Goal: Check status: Check status

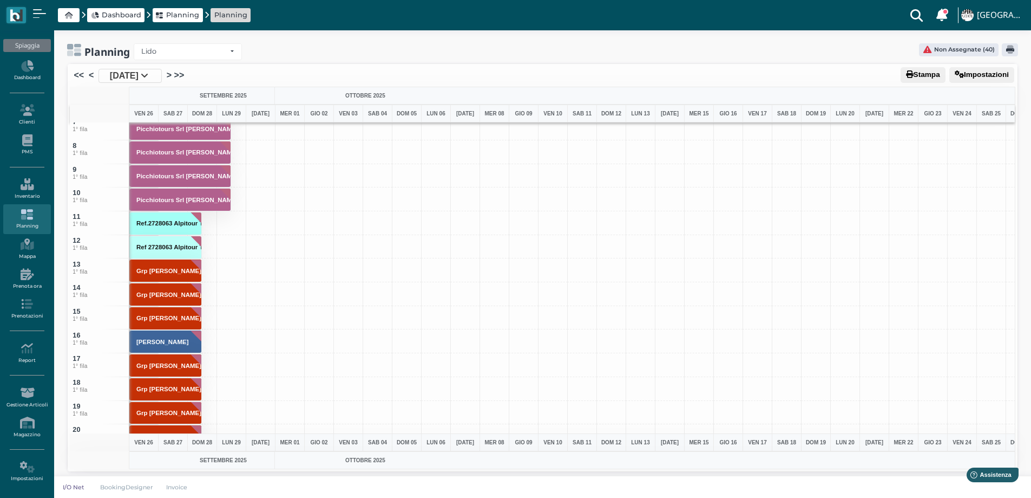
scroll to position [162, 0]
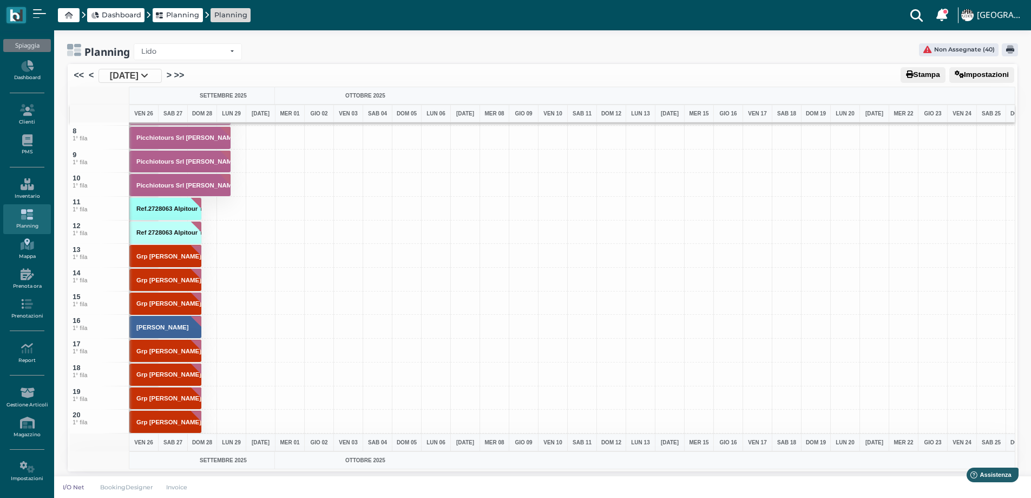
click at [26, 247] on icon at bounding box center [26, 244] width 47 height 12
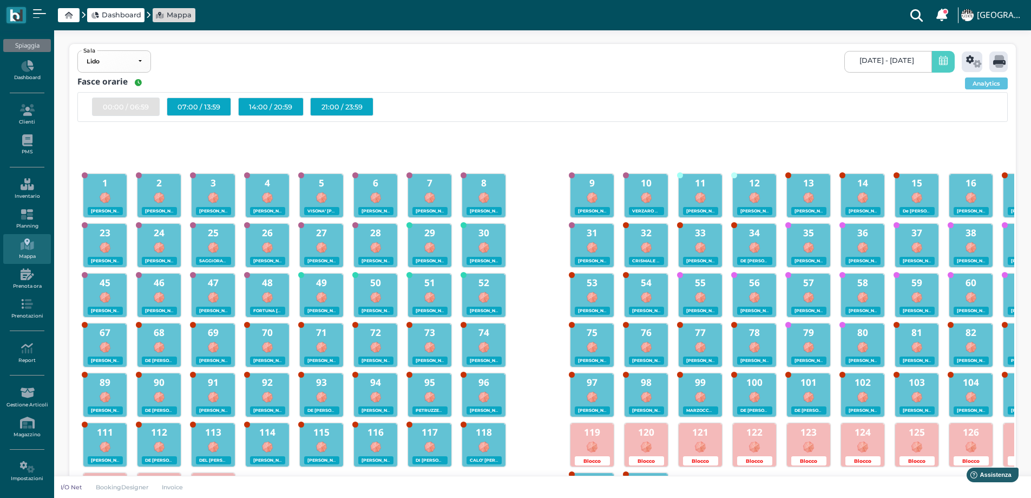
click at [860, 57] on span "26/09/2025 - 26/09/2025" at bounding box center [887, 60] width 55 height 9
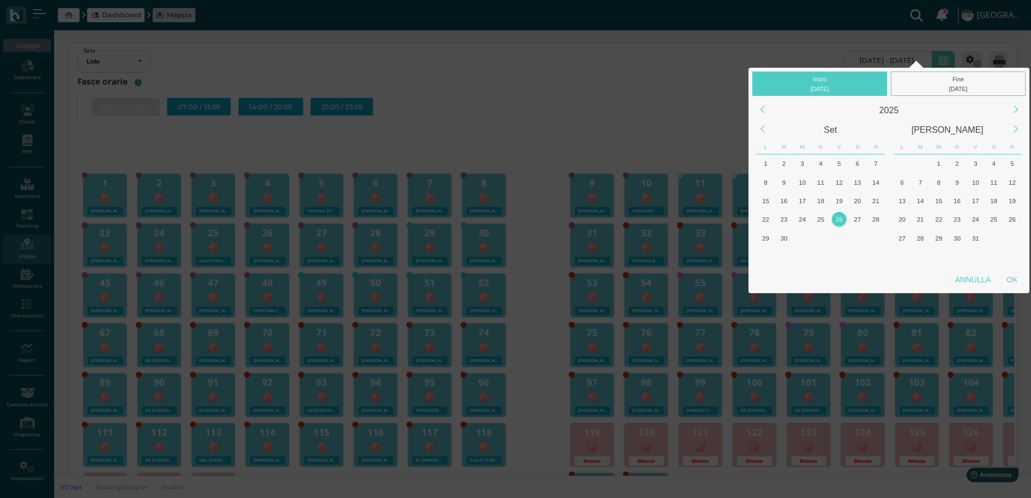
click at [839, 220] on div "26" at bounding box center [839, 219] width 15 height 15
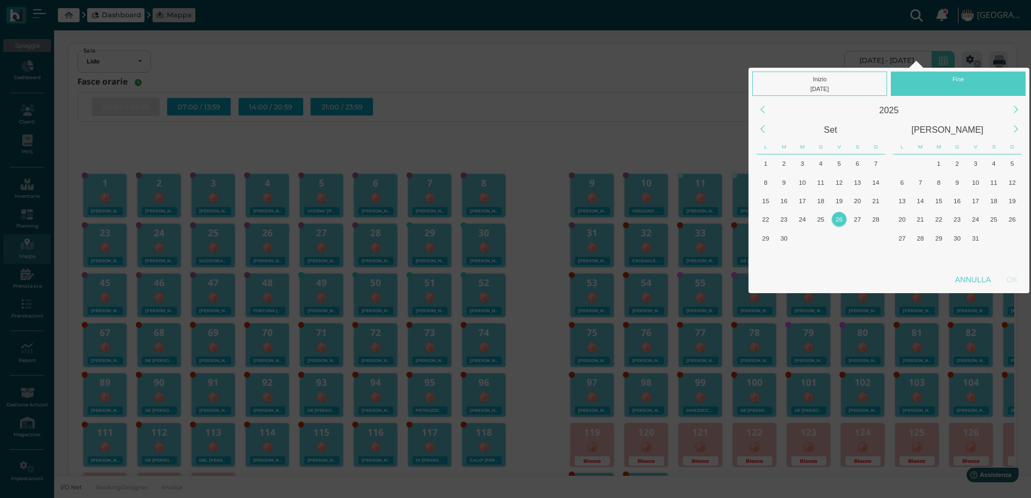
click at [839, 220] on div "26" at bounding box center [839, 219] width 15 height 15
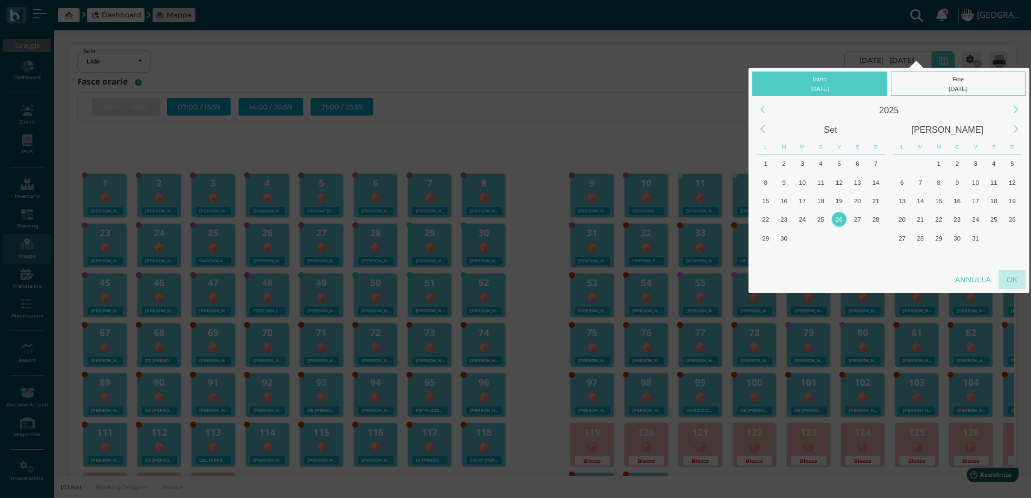
click at [1012, 283] on div "OK" at bounding box center [1012, 279] width 27 height 19
type input "26/09/2025 - 26/09/2025"
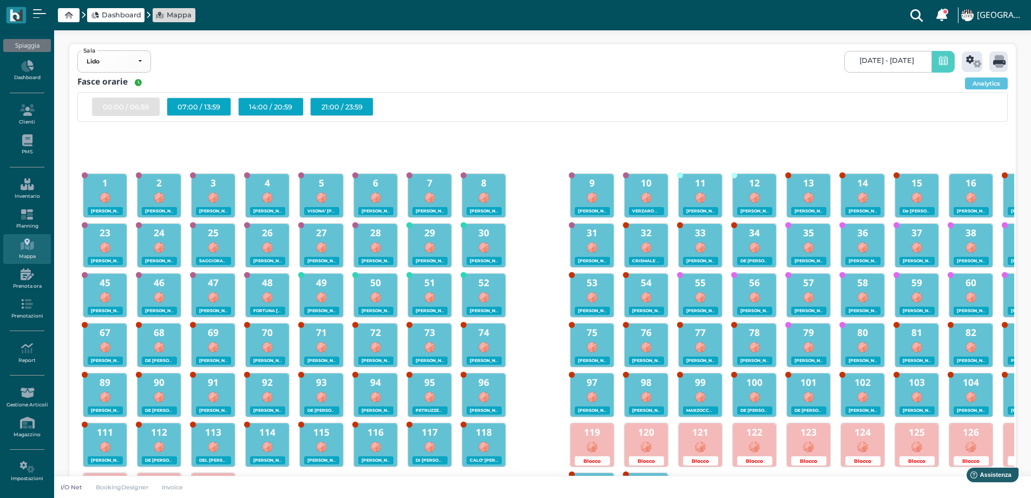
scroll to position [0, 102]
click at [996, 63] on icon at bounding box center [1000, 61] width 12 height 12
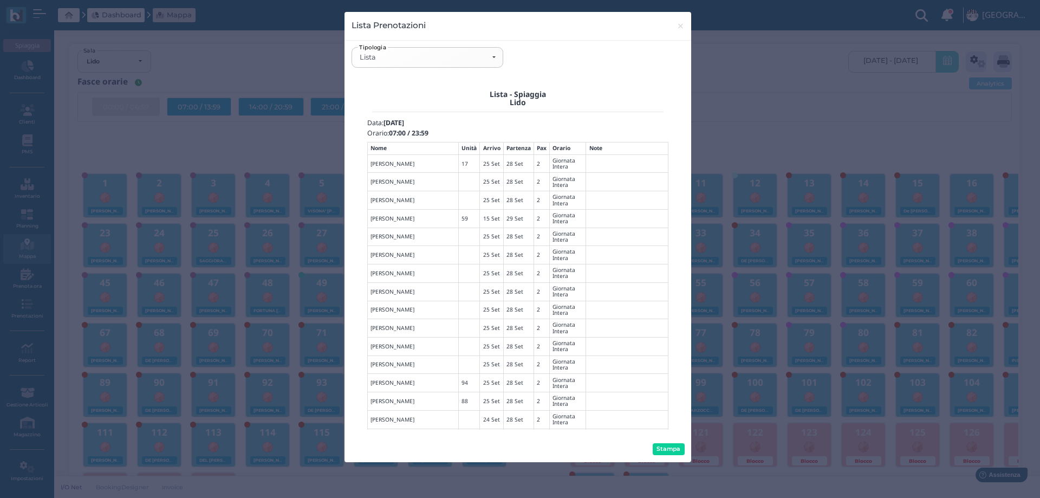
scroll to position [0, 0]
drag, startPoint x: 678, startPoint y: 28, endPoint x: 258, endPoint y: 87, distance: 423.8
click at [668, 27] on div "Lista Prenotazioni × close" at bounding box center [517, 26] width 347 height 28
click at [677, 27] on span "×" at bounding box center [680, 26] width 8 height 14
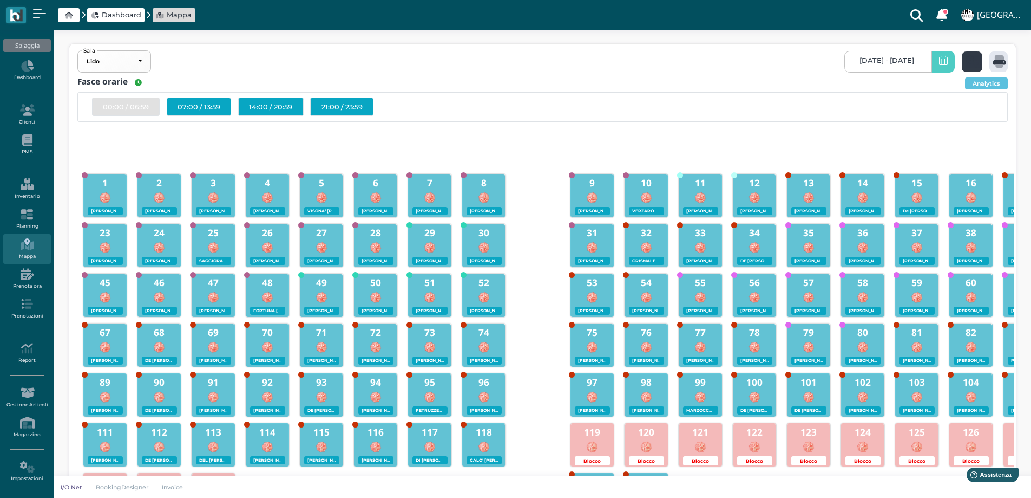
click at [971, 66] on icon at bounding box center [975, 61] width 16 height 12
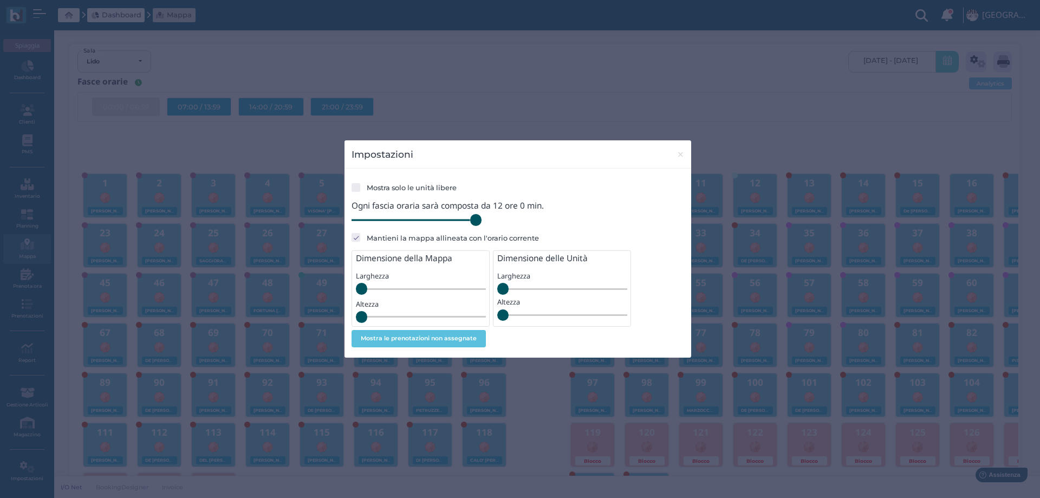
drag, startPoint x: 424, startPoint y: 221, endPoint x: 502, endPoint y: 224, distance: 78.6
type input "720"
click at [481, 226] on input "range" at bounding box center [416, 220] width 130 height 12
click at [679, 154] on span "×" at bounding box center [680, 154] width 8 height 14
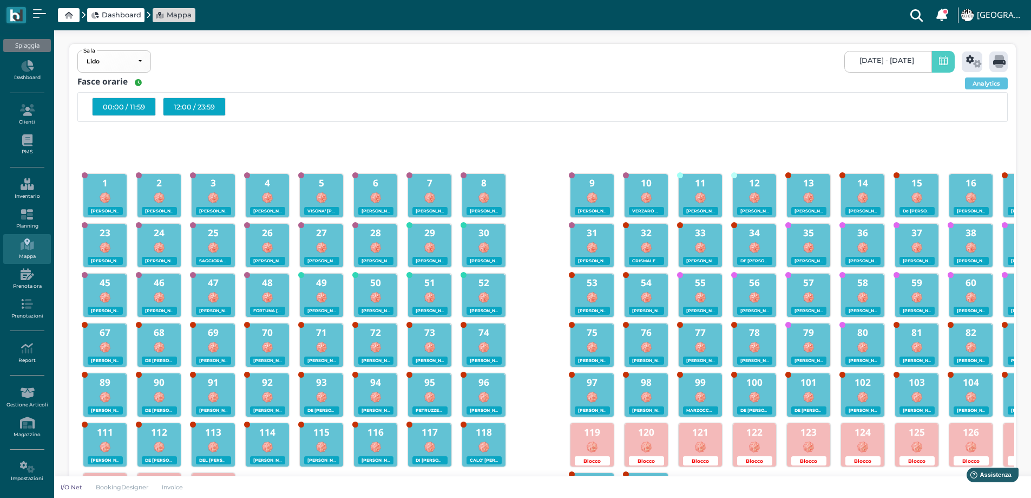
click at [214, 106] on div "12:00 / 23:59" at bounding box center [194, 106] width 63 height 18
click at [994, 66] on icon at bounding box center [1000, 61] width 12 height 12
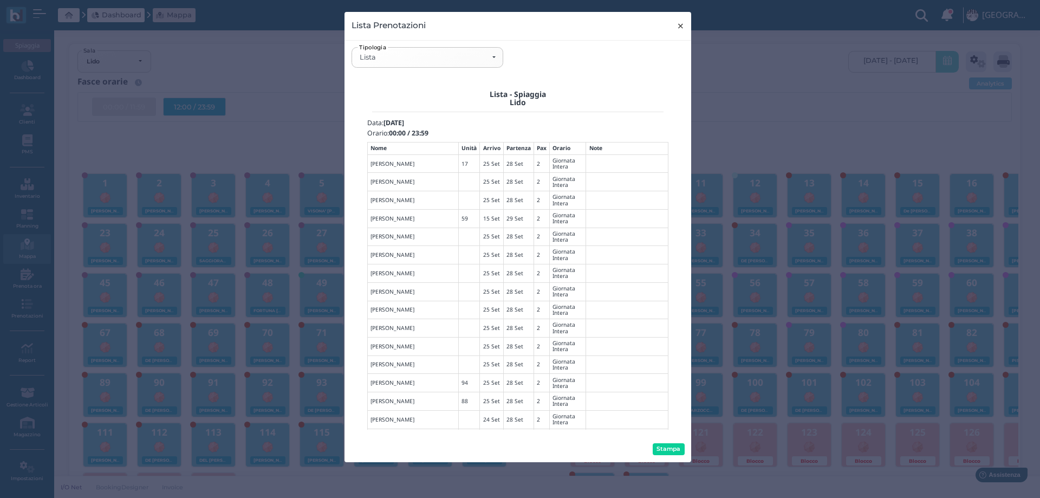
click at [677, 29] on span "×" at bounding box center [680, 26] width 8 height 14
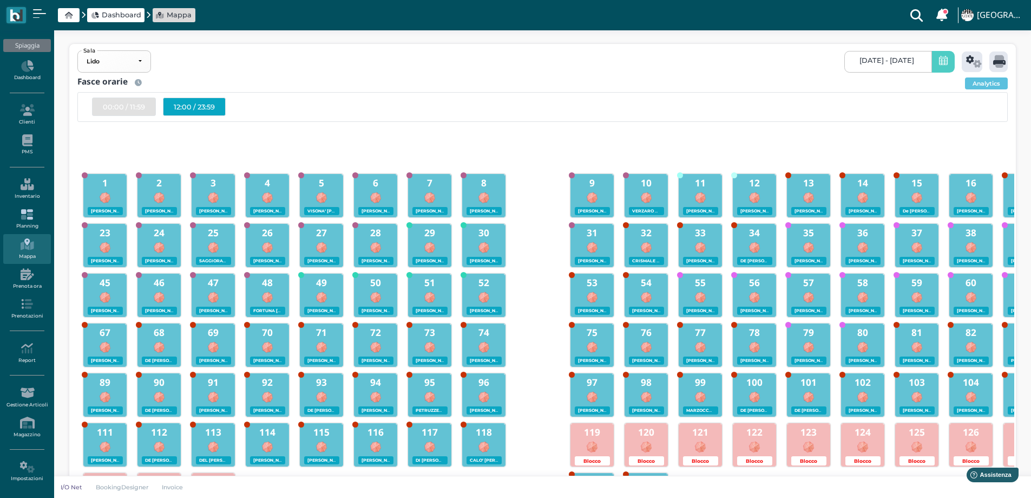
click at [21, 216] on icon at bounding box center [26, 214] width 47 height 12
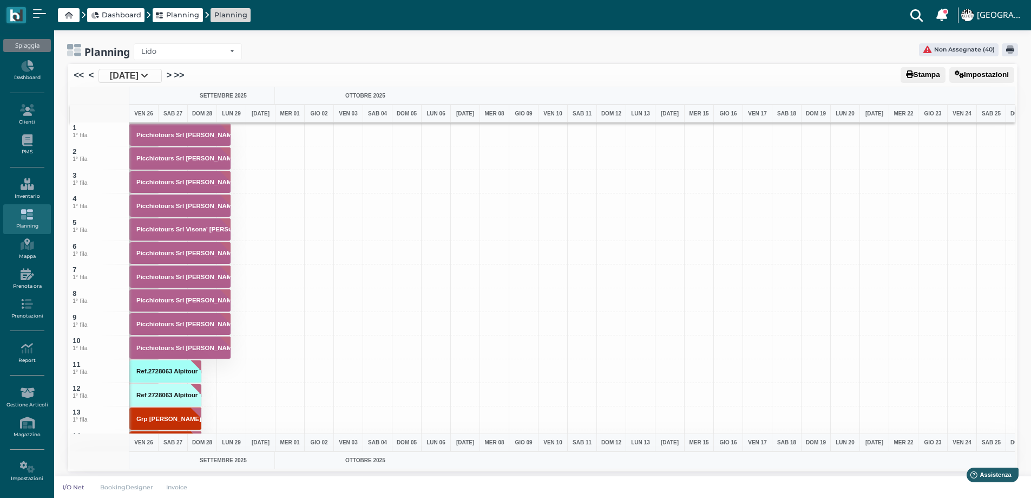
click at [130, 74] on span "[DATE]" at bounding box center [124, 75] width 29 height 13
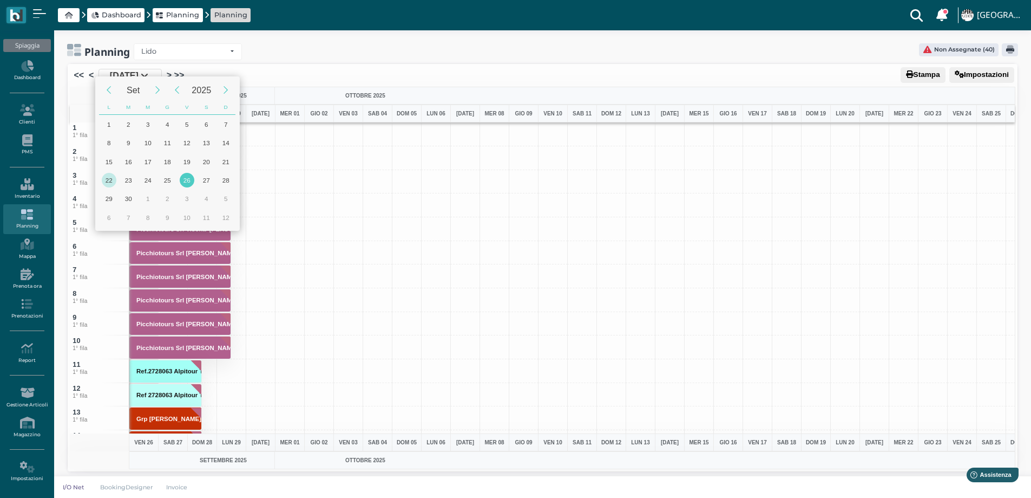
click at [110, 181] on div "22" at bounding box center [109, 180] width 15 height 15
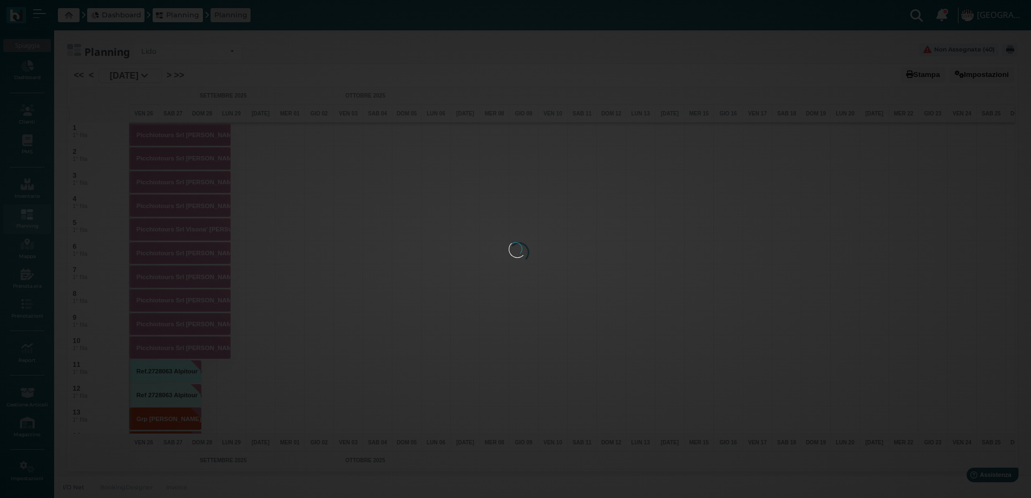
type input "22/09/2025"
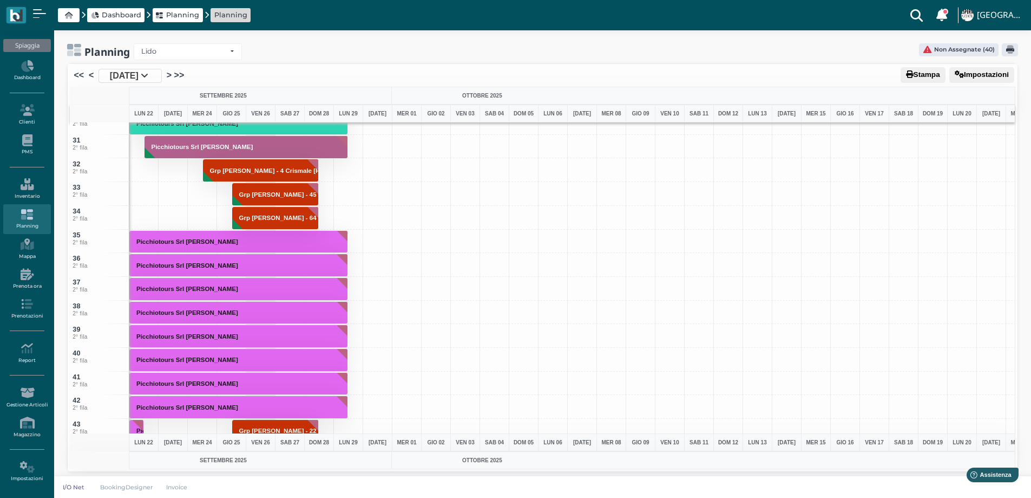
scroll to position [704, 0]
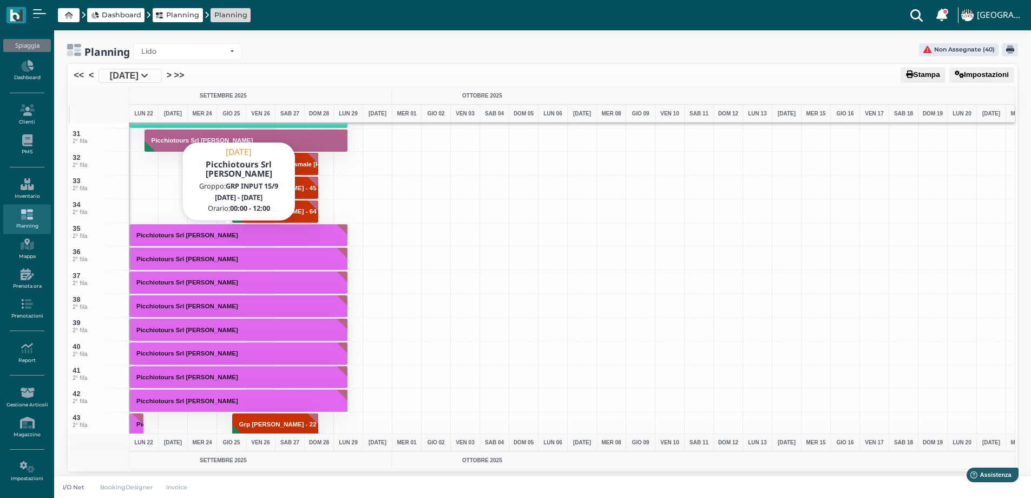
click at [203, 230] on button "Picchiotours Srl [PERSON_NAME]" at bounding box center [238, 235] width 219 height 23
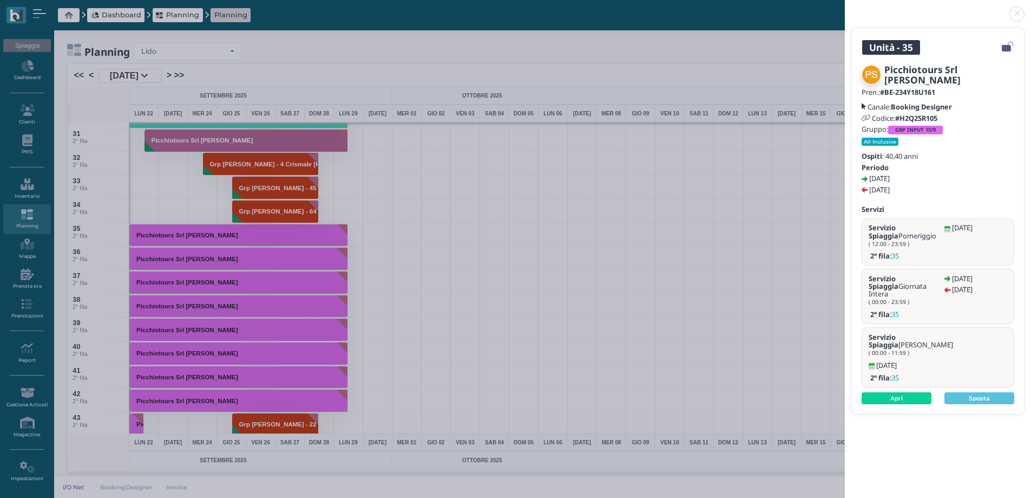
click at [845, 8] on link at bounding box center [845, 8] width 0 height 0
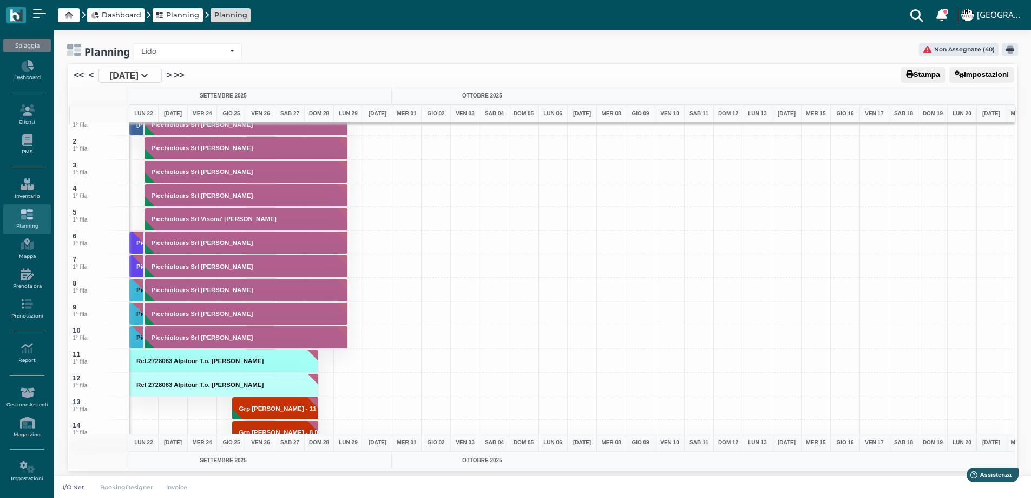
scroll to position [0, 0]
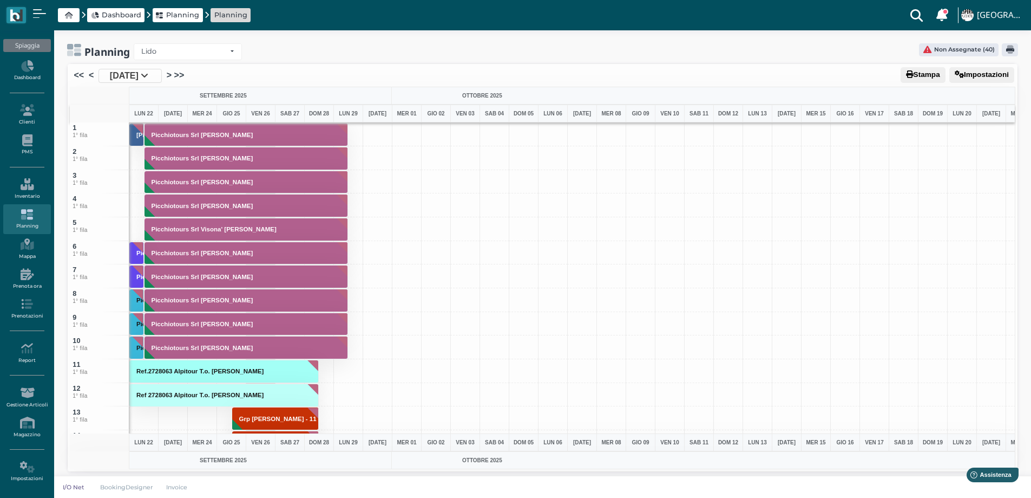
click at [283, 139] on button "Picchiotours Srl [PERSON_NAME]" at bounding box center [247, 134] width 204 height 23
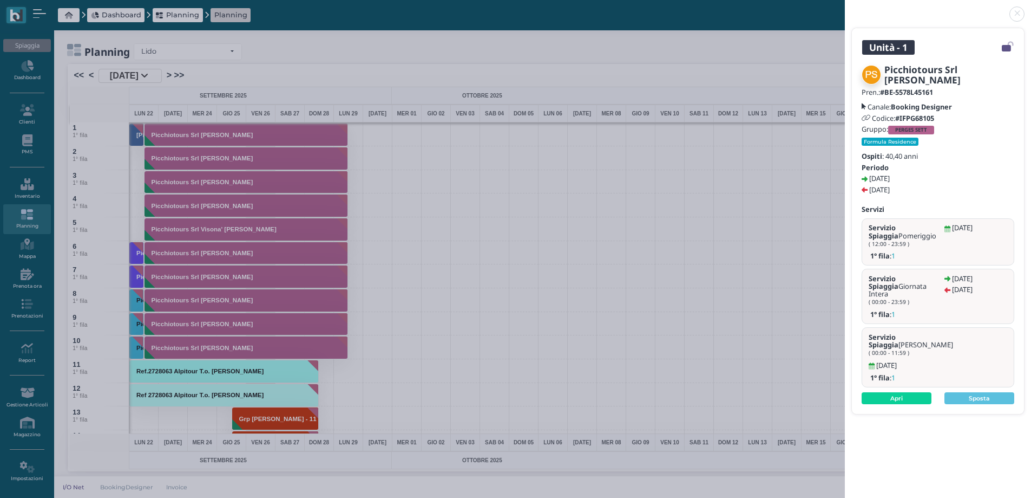
click at [845, 8] on link at bounding box center [845, 8] width 0 height 0
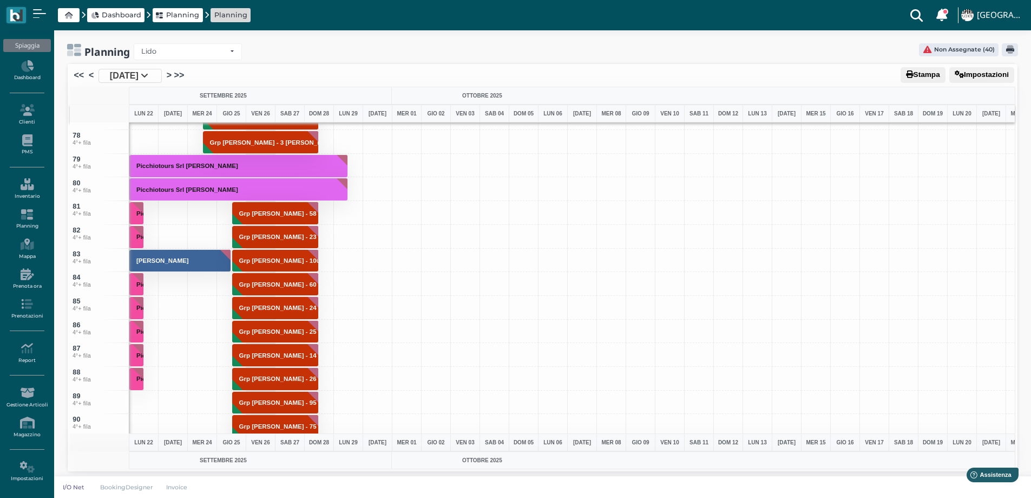
scroll to position [1787, 0]
